Goal: Task Accomplishment & Management: Use online tool/utility

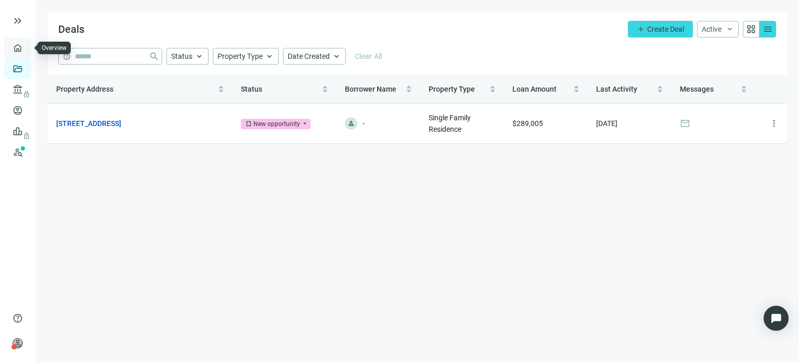
click at [26, 52] on link "Overview" at bounding box center [41, 48] width 31 height 8
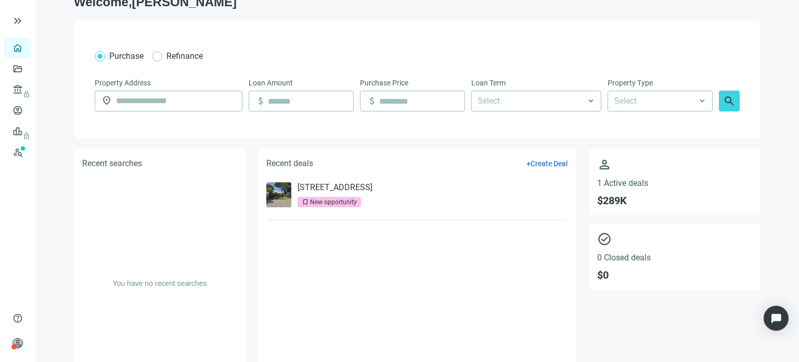
scroll to position [35, 0]
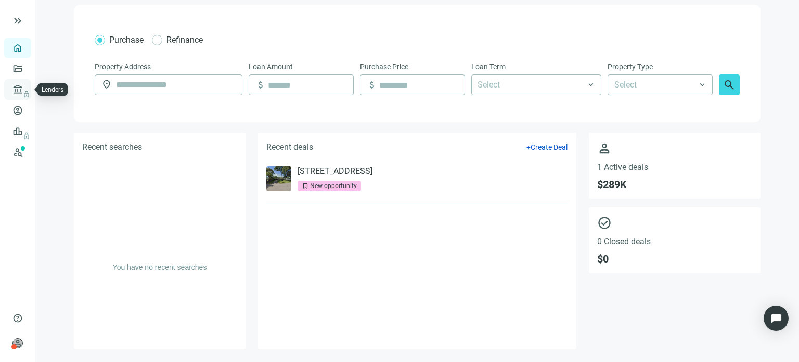
click at [26, 87] on link "Lenders lock" at bounding box center [39, 89] width 27 height 8
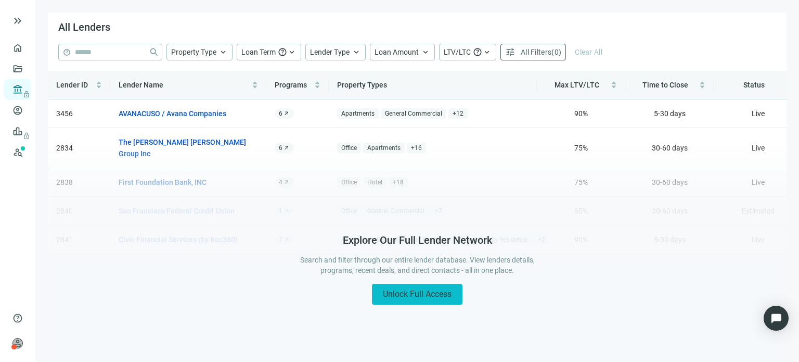
click at [396, 292] on span "Unlock Full Access" at bounding box center [417, 294] width 69 height 10
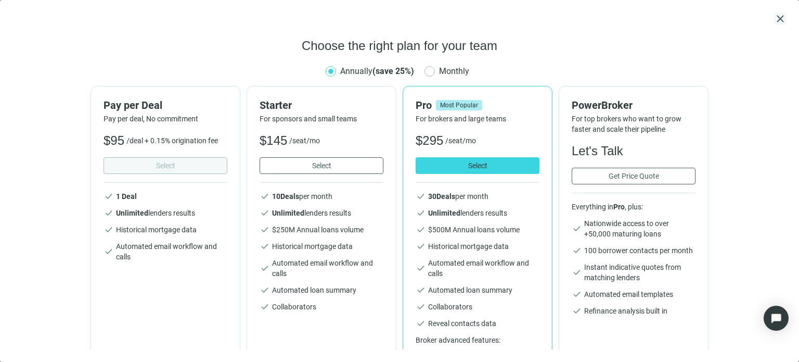
click at [786, 19] on span "close" at bounding box center [780, 18] width 12 height 12
